Goal: Transaction & Acquisition: Purchase product/service

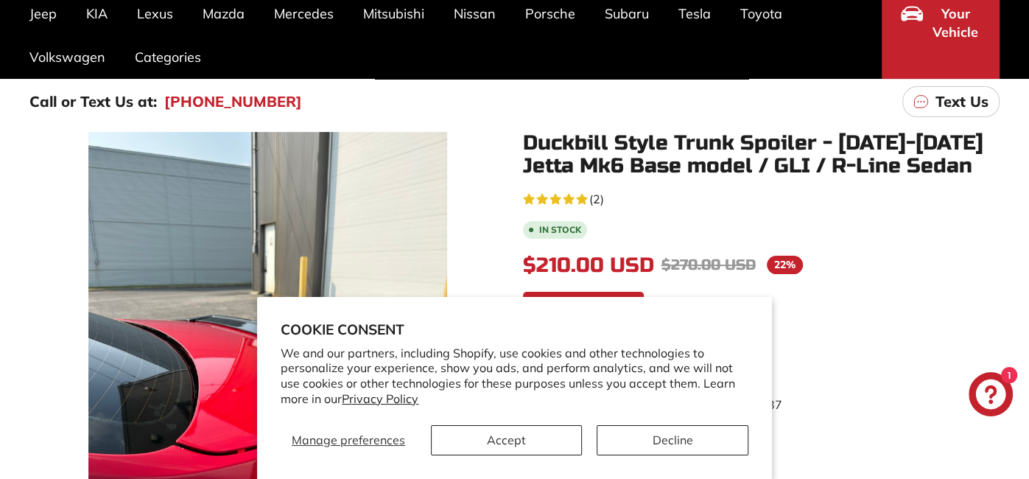
scroll to position [164, 0]
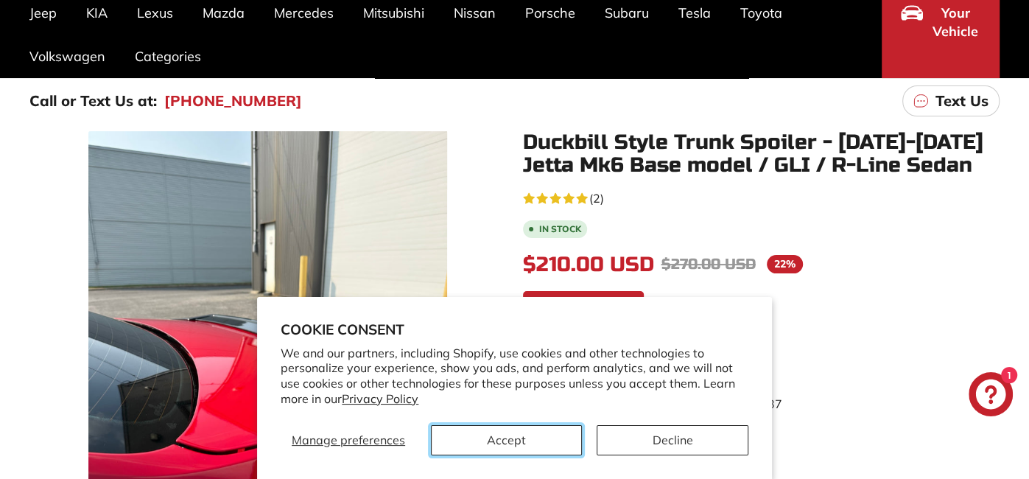
click at [522, 444] on button "Accept" at bounding box center [506, 440] width 151 height 30
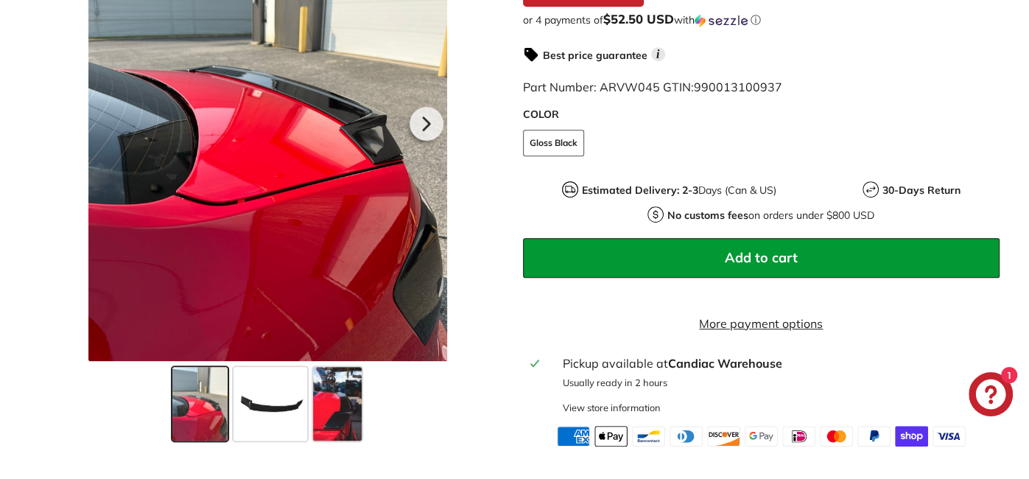
scroll to position [477, 0]
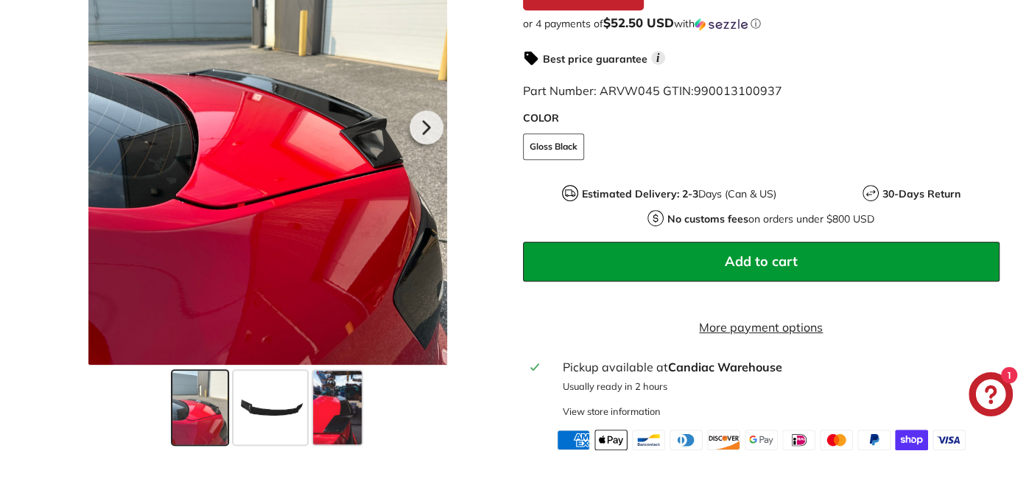
click at [327, 442] on span at bounding box center [337, 408] width 49 height 74
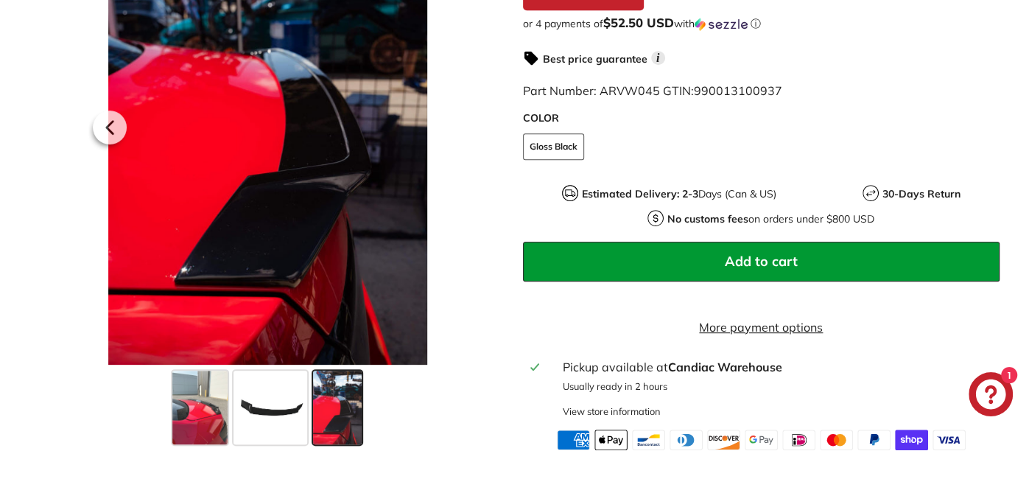
click at [273, 441] on span at bounding box center [271, 408] width 74 height 74
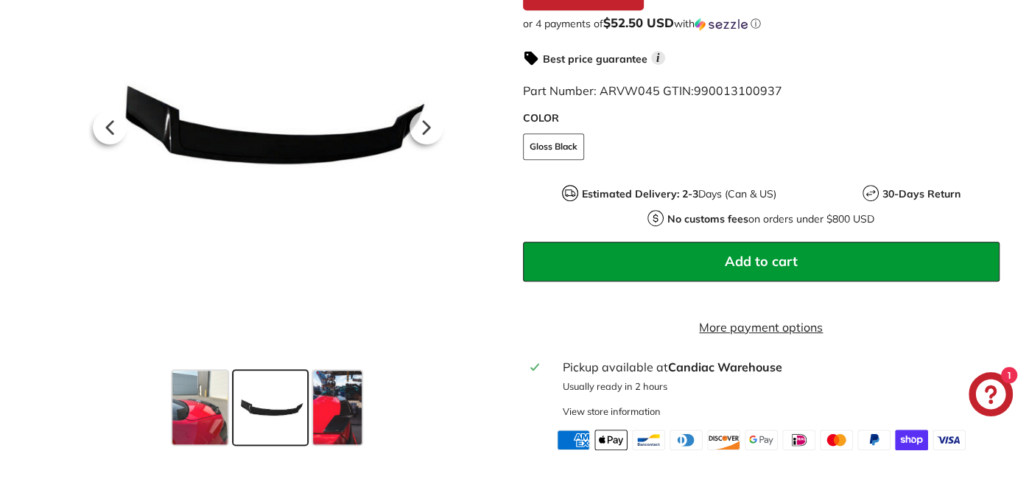
click at [201, 433] on span at bounding box center [199, 408] width 55 height 74
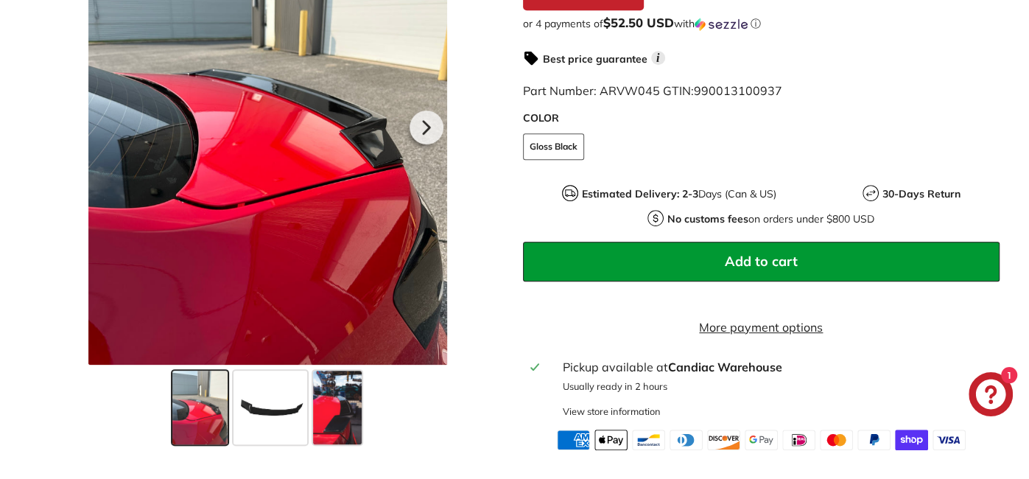
click at [386, 150] on div at bounding box center [267, 125] width 359 height 479
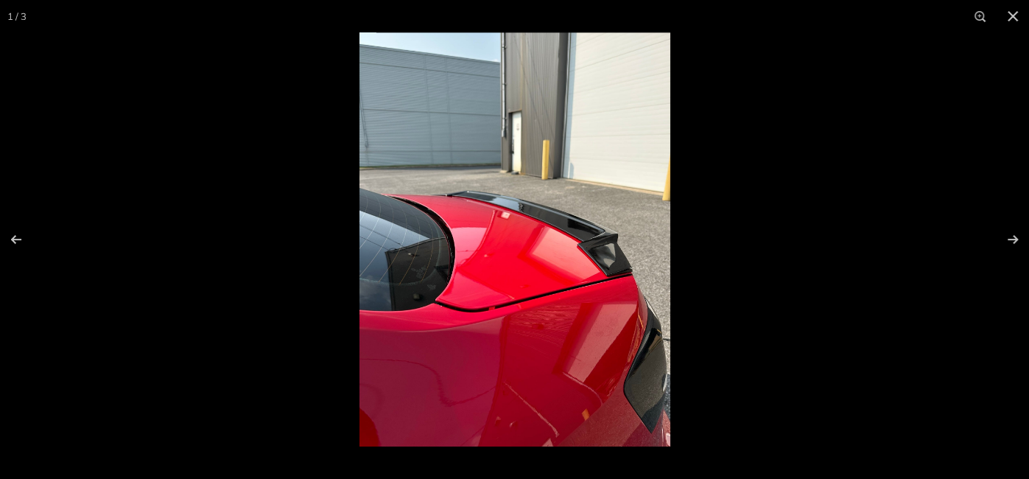
click at [606, 262] on img at bounding box center [515, 239] width 311 height 414
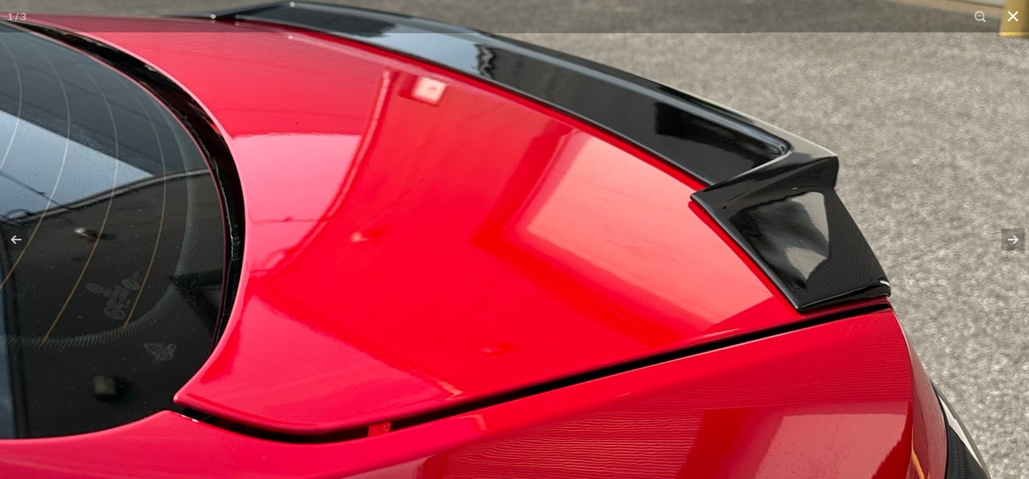
click at [1021, 17] on button at bounding box center [1013, 16] width 32 height 32
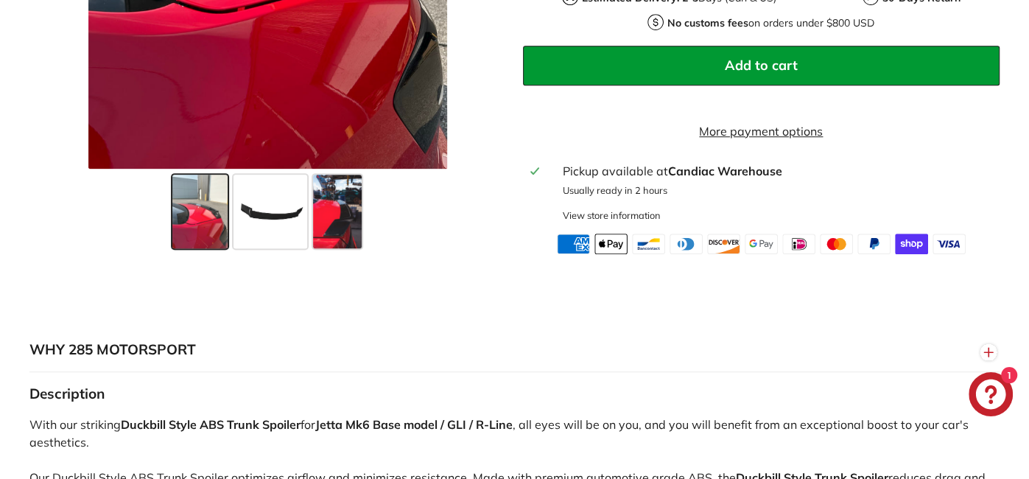
scroll to position [685, 0]
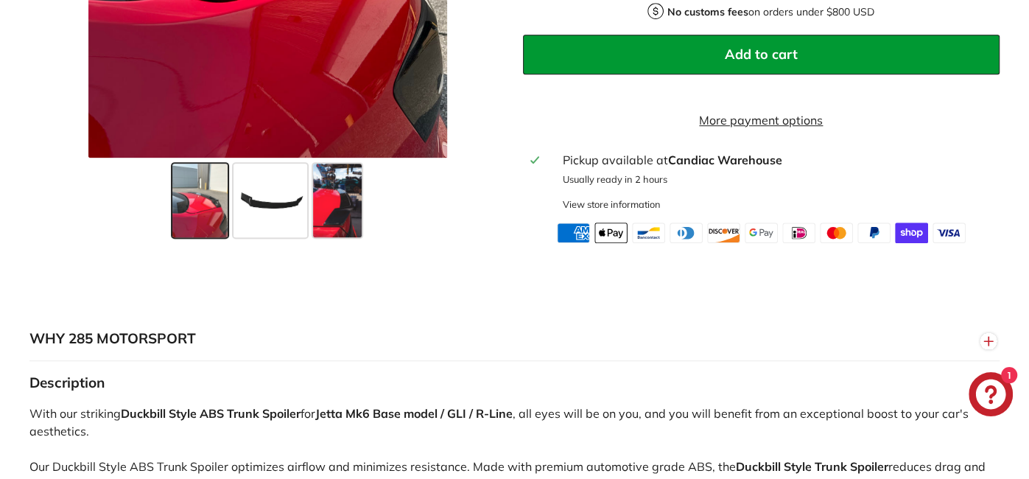
click at [330, 228] on span at bounding box center [337, 201] width 49 height 74
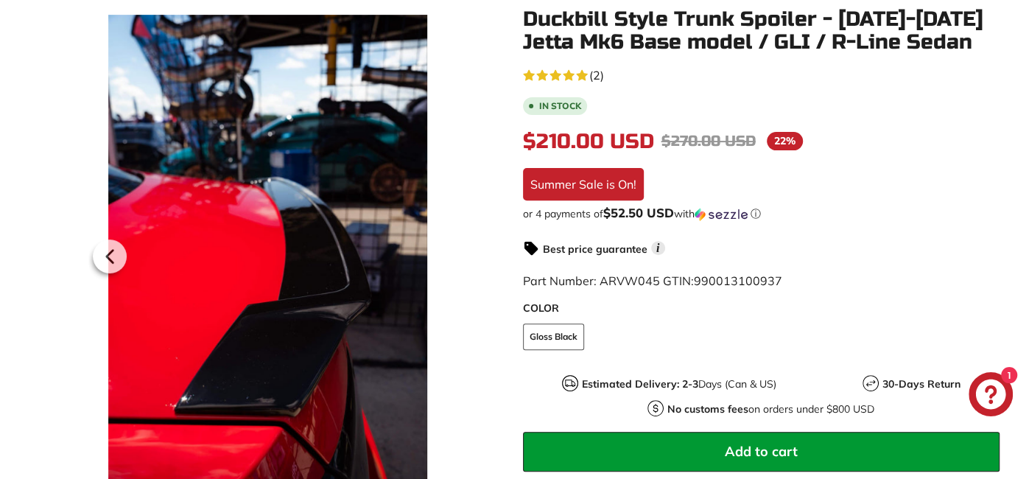
scroll to position [287, 0]
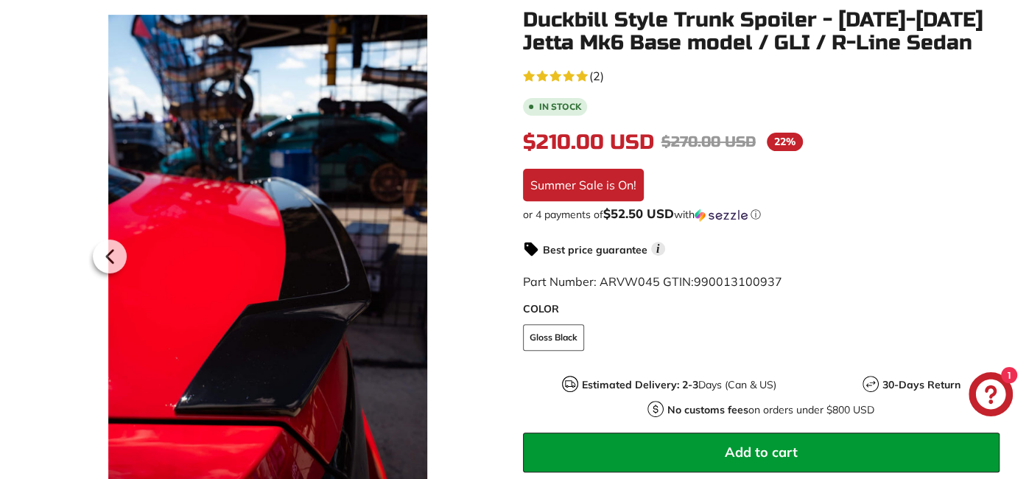
click at [214, 282] on div at bounding box center [267, 254] width 359 height 479
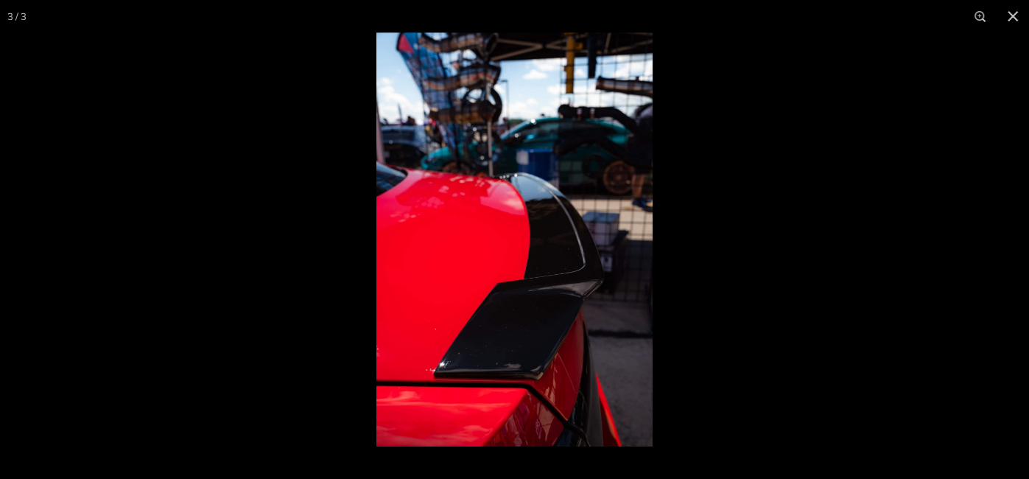
click at [442, 247] on img at bounding box center [515, 239] width 276 height 414
click at [502, 255] on img at bounding box center [515, 239] width 276 height 414
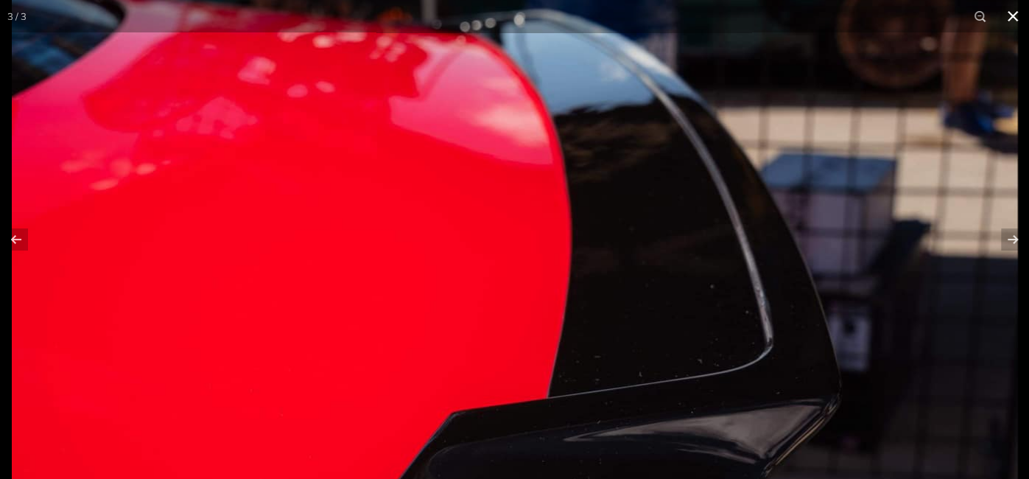
click at [1008, 13] on button at bounding box center [1013, 16] width 32 height 32
